Goal: Task Accomplishment & Management: Use online tool/utility

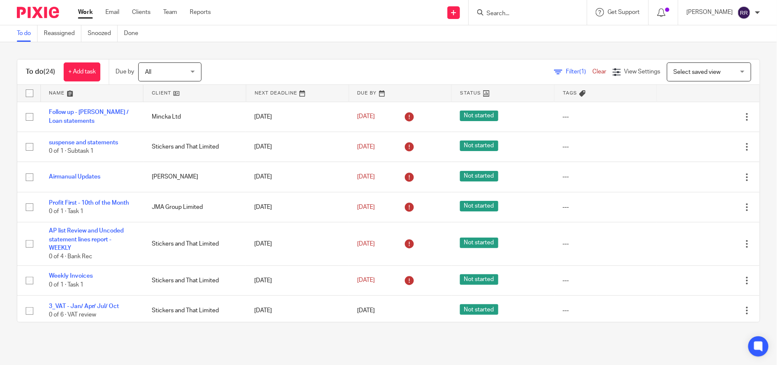
scroll to position [228, 0]
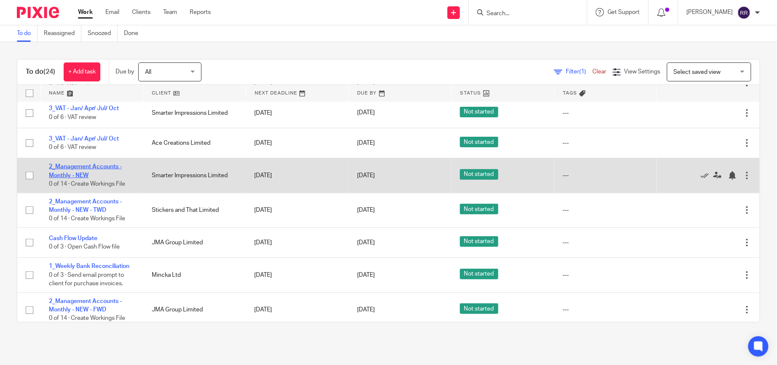
drag, startPoint x: 107, startPoint y: 169, endPoint x: 115, endPoint y: 168, distance: 7.2
click at [107, 168] on link "2_Management Accounts - Monthly - NEW" at bounding box center [85, 171] width 73 height 14
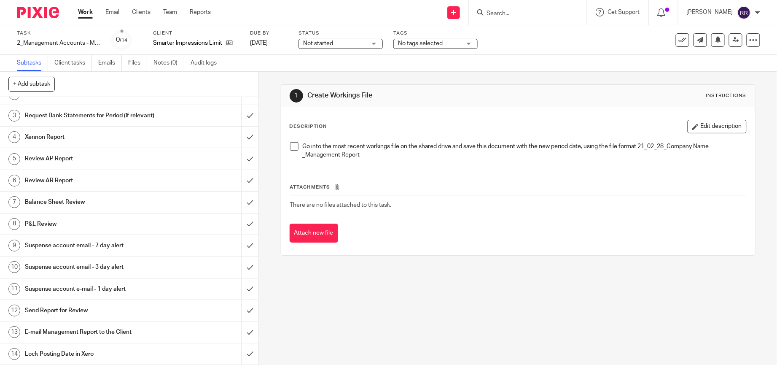
scroll to position [45, 0]
click at [143, 247] on h1 "Suspense account email - 7 day alert" at bounding box center [94, 245] width 139 height 13
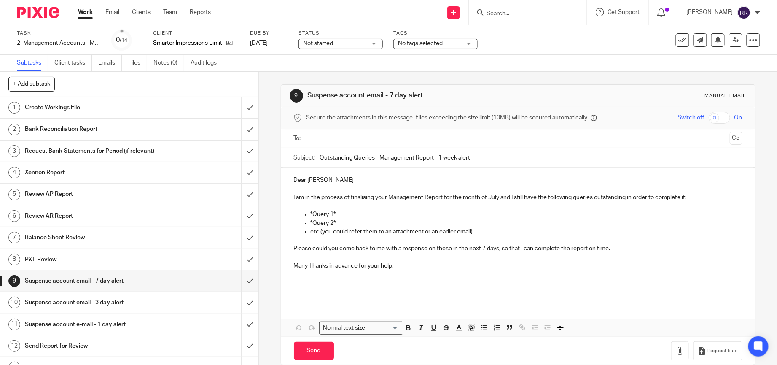
drag, startPoint x: 474, startPoint y: 158, endPoint x: 431, endPoint y: 159, distance: 43.0
click at [431, 159] on input "Outstanding Queries - Management Report - 1 week alert" at bounding box center [531, 157] width 422 height 19
type input "Outstanding Queries - Management Report"
click at [398, 144] on ul at bounding box center [518, 139] width 422 height 14
